Goal: Navigation & Orientation: Find specific page/section

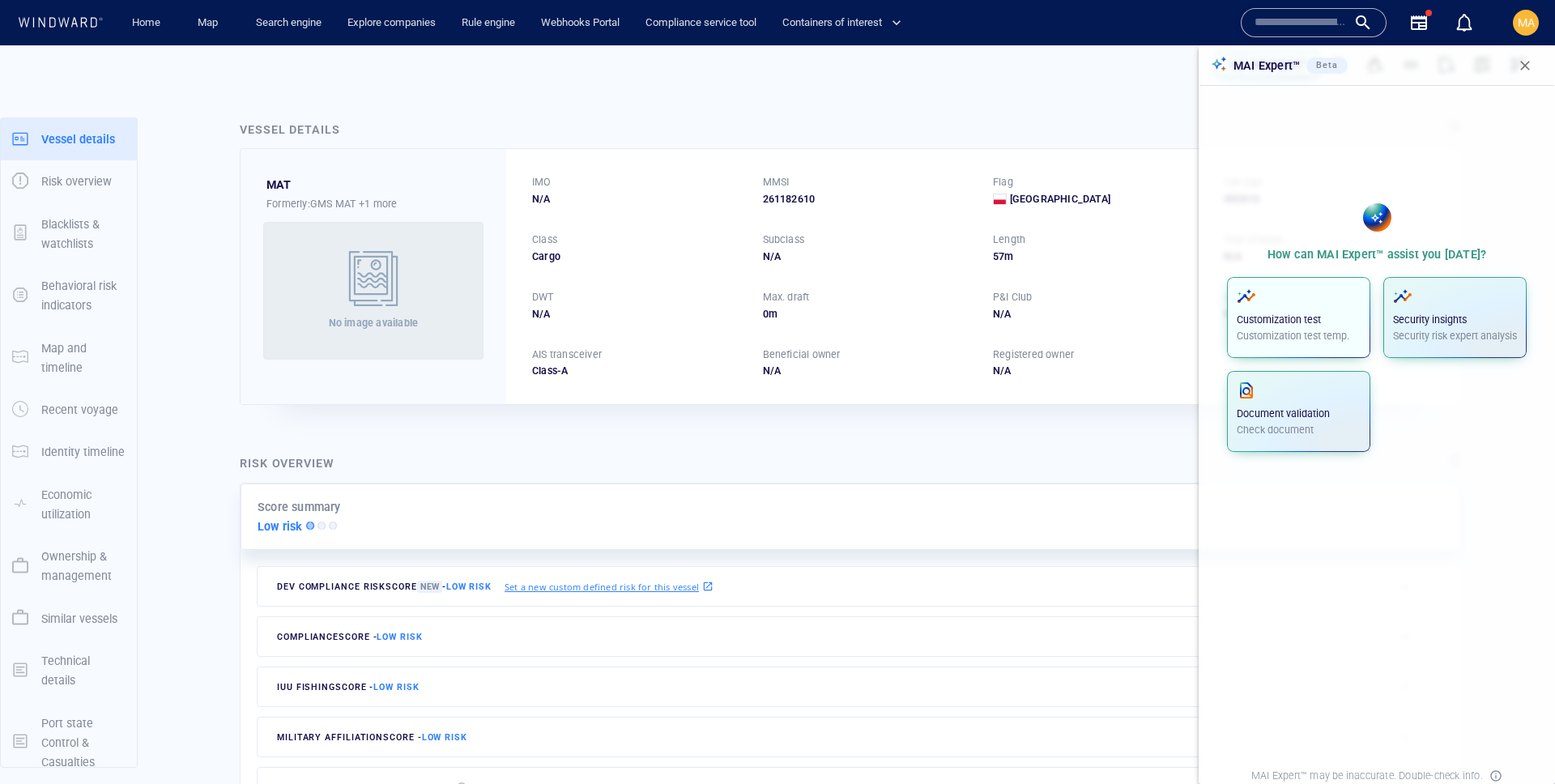
click at [1258, 305] on span "button" at bounding box center [1298, 296] width 124 height 20
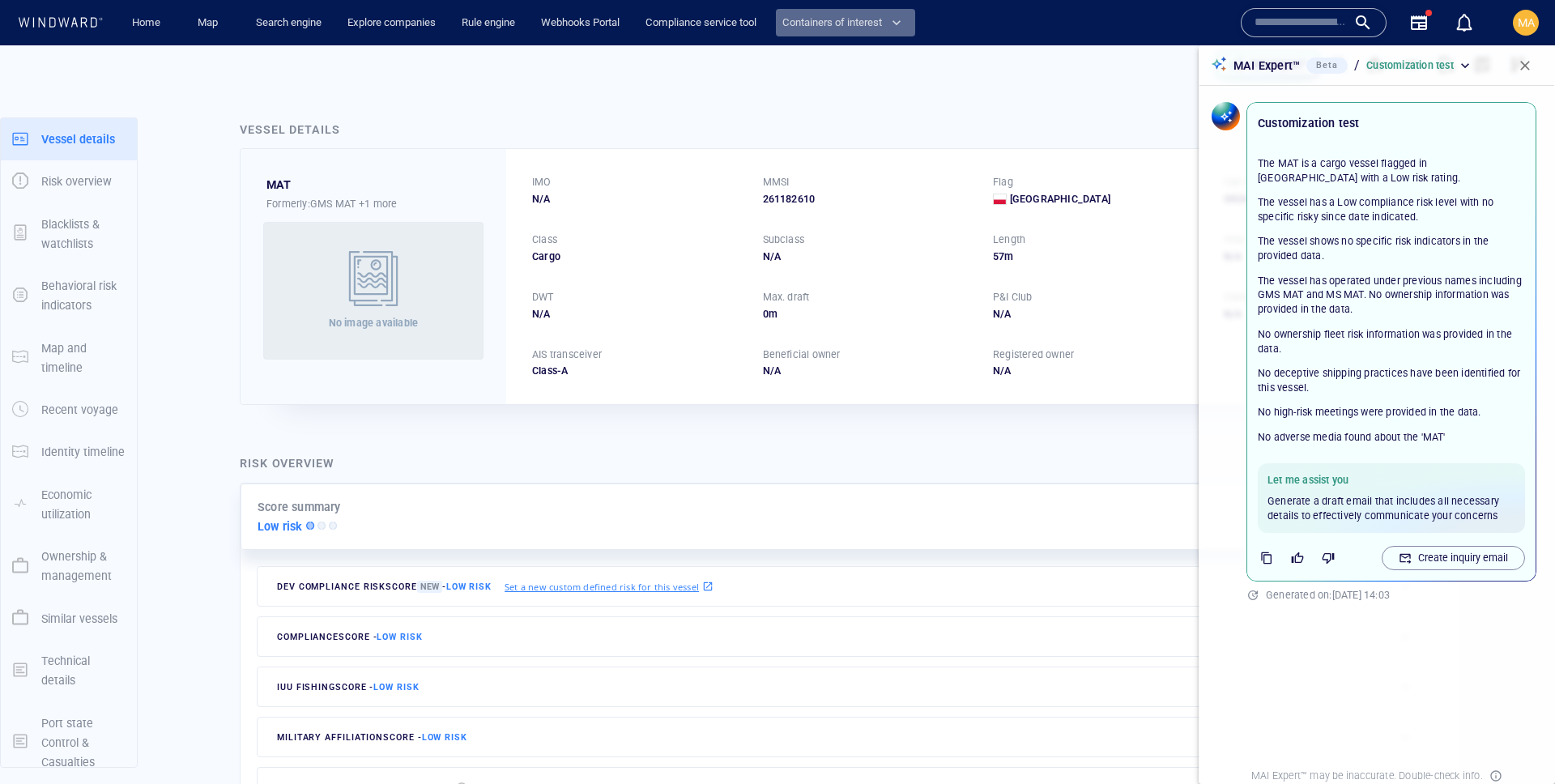
click at [830, 23] on span "Containers of interest" at bounding box center [842, 22] width 119 height 19
click at [857, 65] on link "Shipment tracking" at bounding box center [847, 58] width 127 height 29
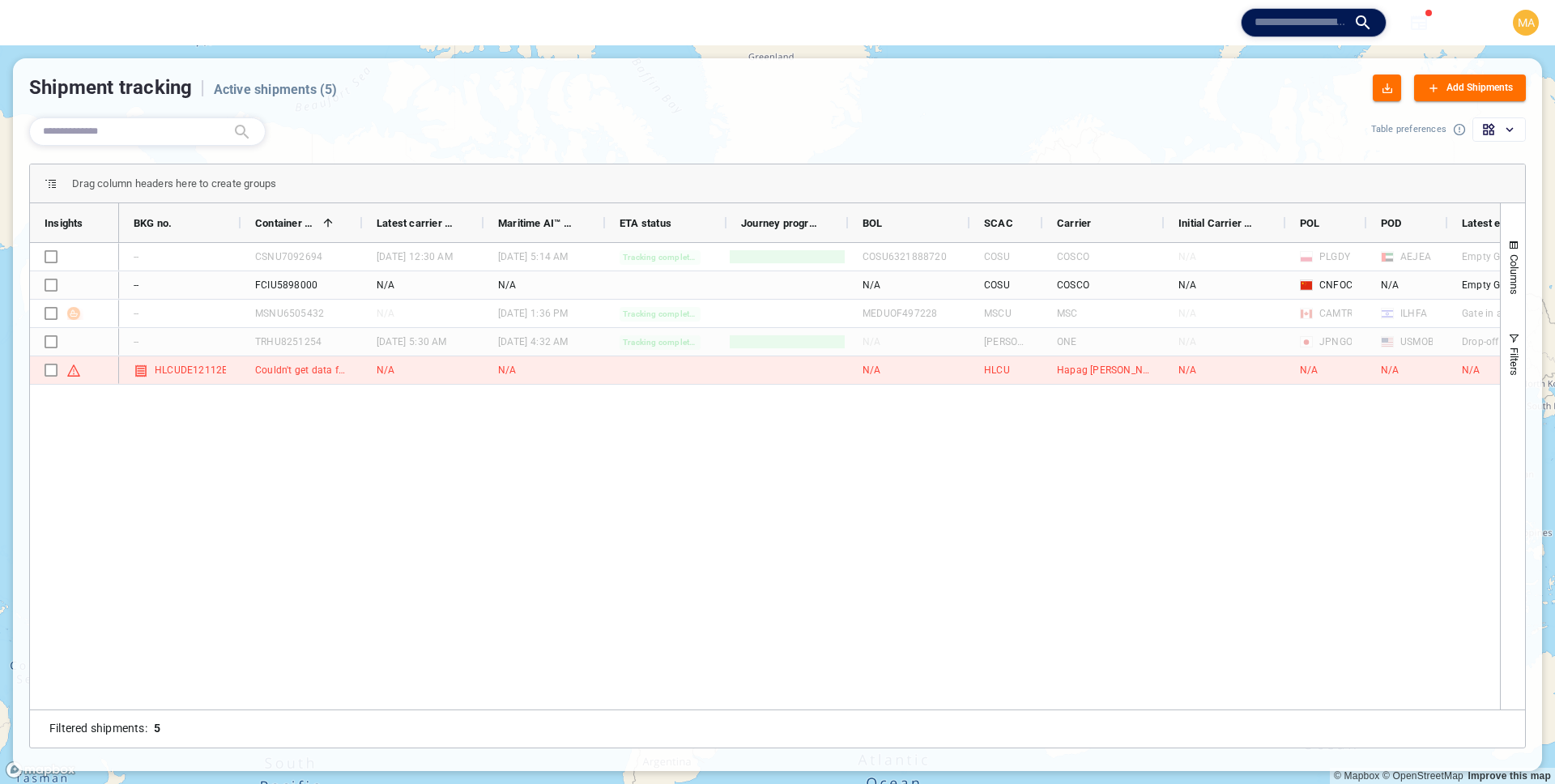
click at [1297, 26] on input "text" at bounding box center [1300, 22] width 93 height 24
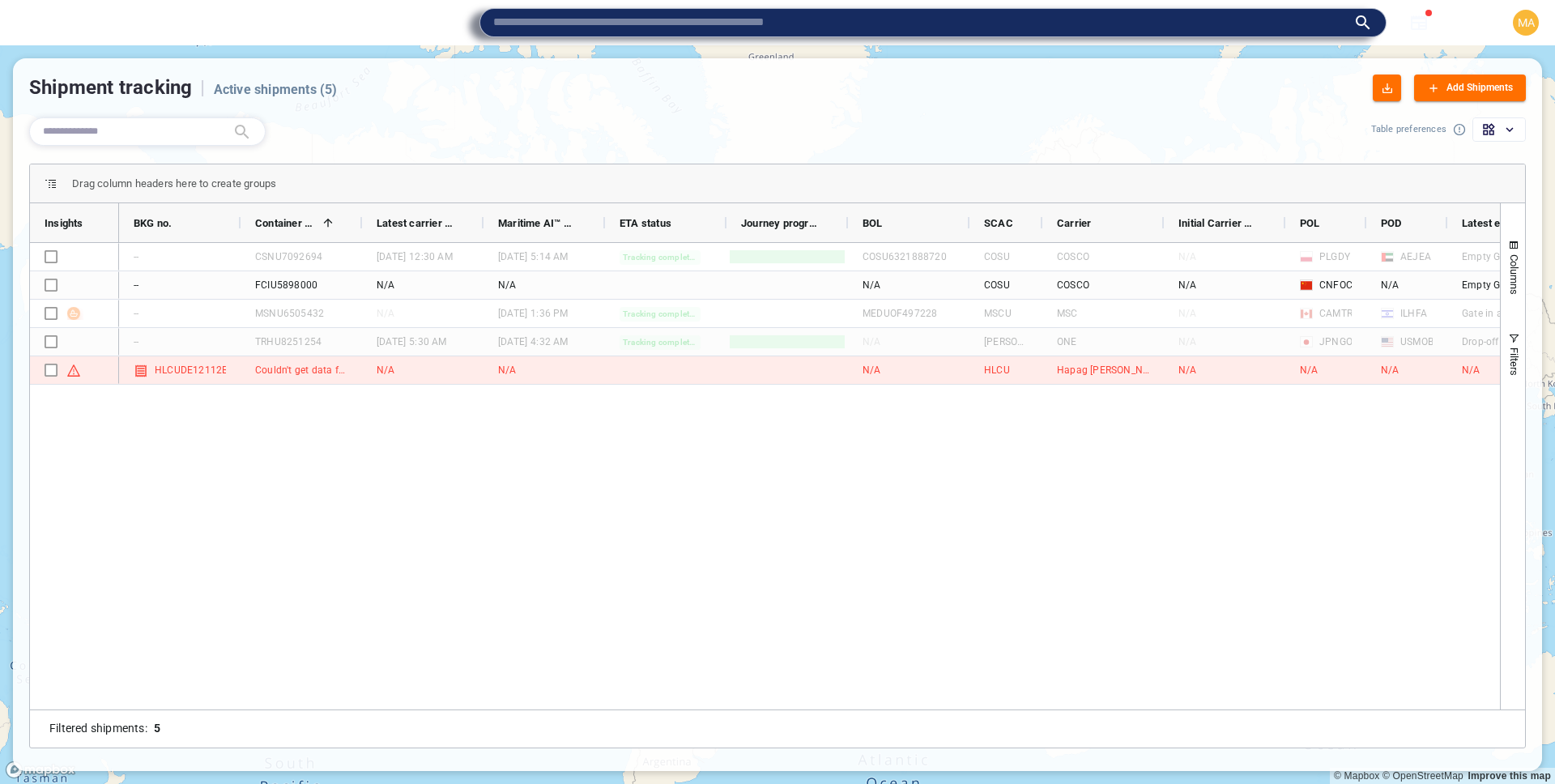
click at [1108, 84] on div "Shipment tracking | Active shipments ( 5 ) Add Shipments" at bounding box center [778, 87] width 1496 height 26
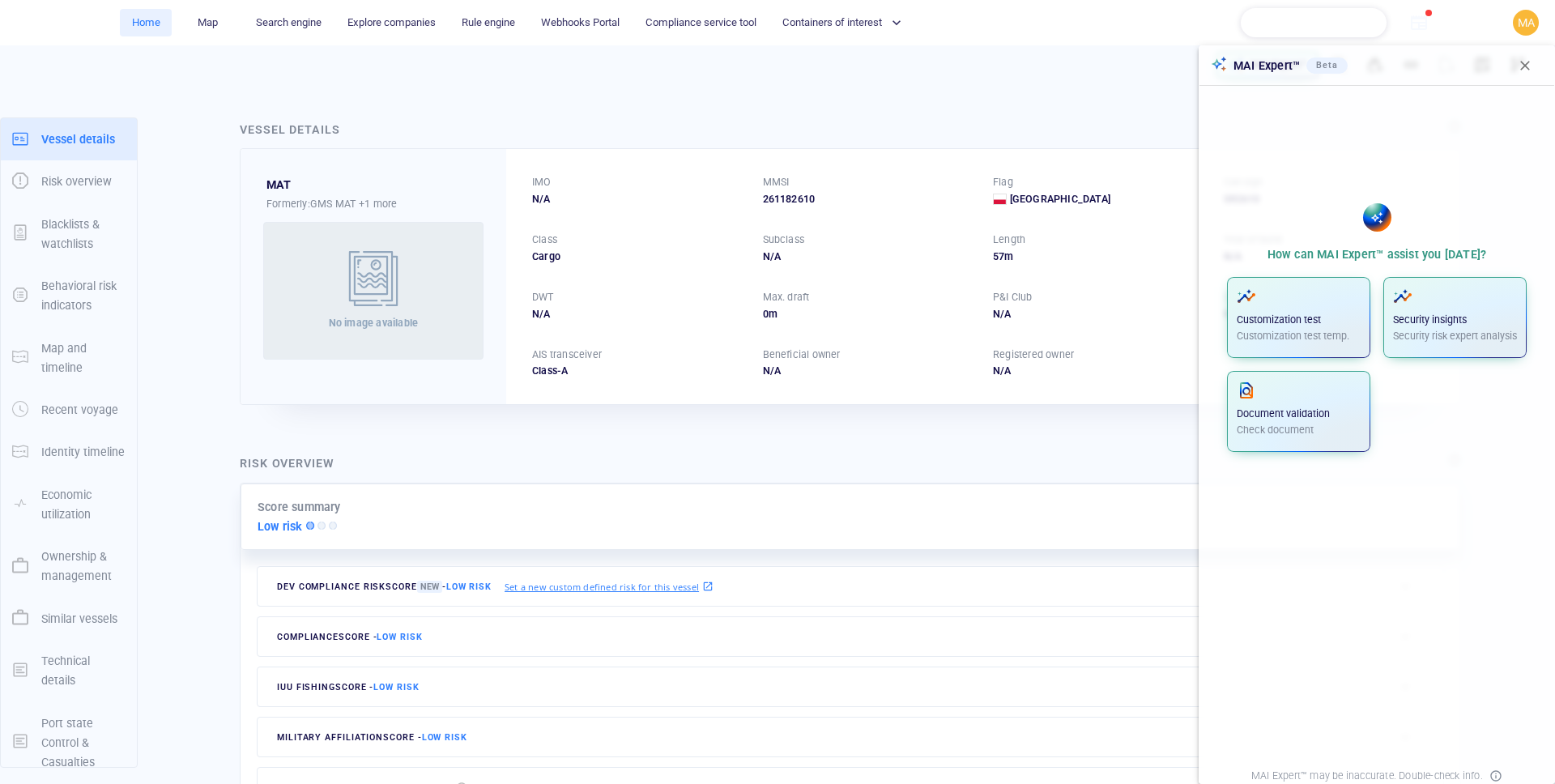
click at [160, 30] on link "Home" at bounding box center [146, 22] width 41 height 28
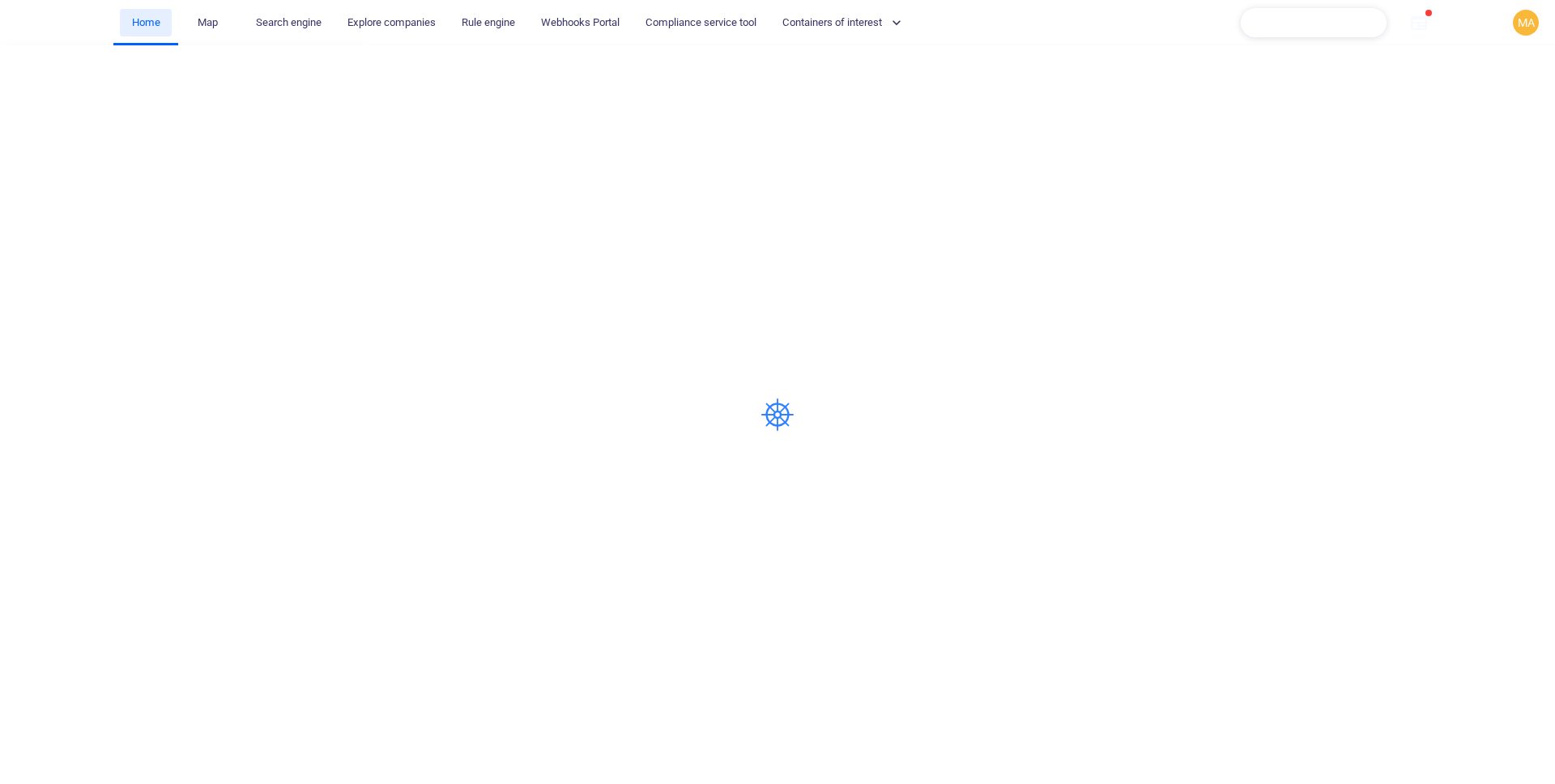
click at [143, 21] on link "Home" at bounding box center [146, 22] width 41 height 28
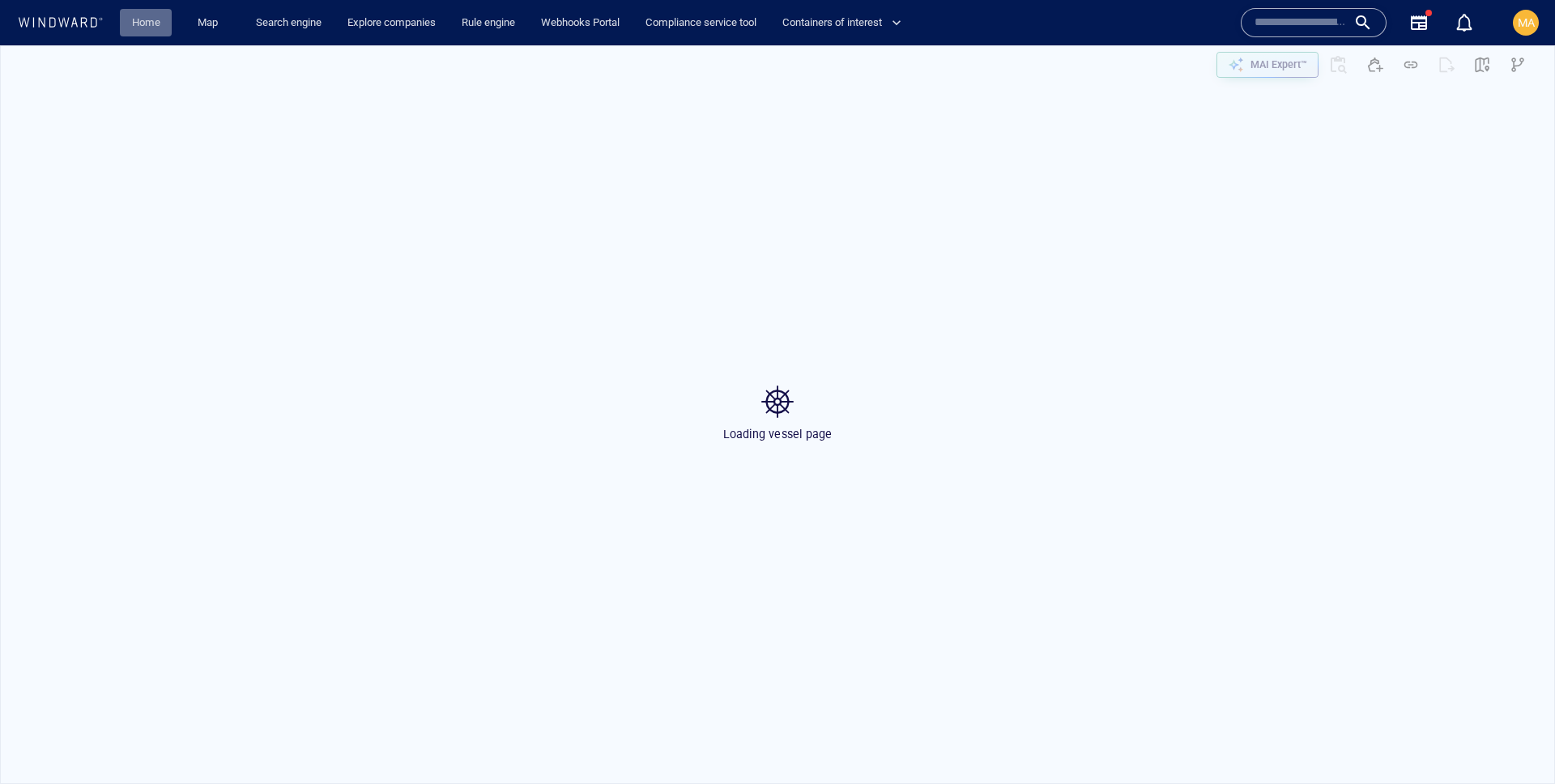
click at [160, 20] on link "Home" at bounding box center [146, 22] width 41 height 28
